Goal: Information Seeking & Learning: Learn about a topic

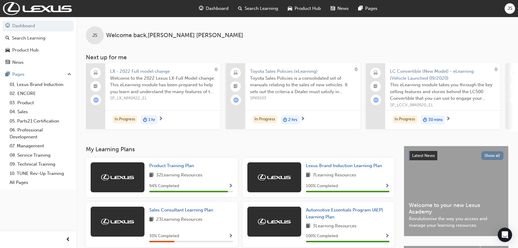
click at [161, 68] on div "LX - 2022 Full model change Welcome to the 2022 Lexus LX-Full Model change. Thi…" at bounding box center [162, 83] width 115 height 40
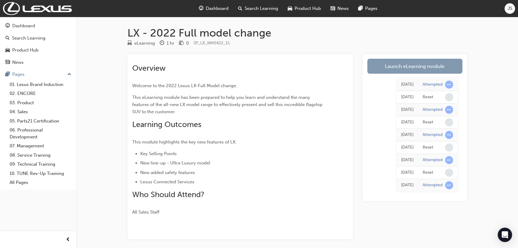
click at [418, 64] on link "Launch eLearning module" at bounding box center [414, 66] width 95 height 15
click at [405, 62] on link "Launch eLearning module" at bounding box center [414, 66] width 95 height 15
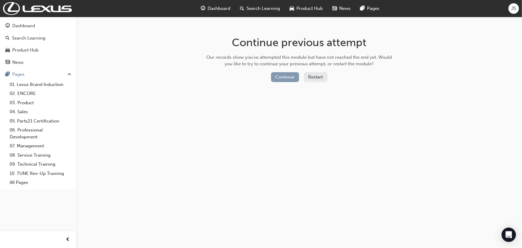
click at [276, 78] on button "Continue" at bounding box center [285, 77] width 28 height 10
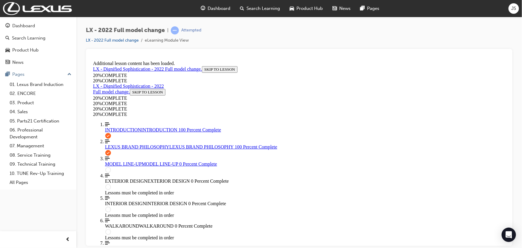
scroll to position [265, 0]
